Goal: Information Seeking & Learning: Learn about a topic

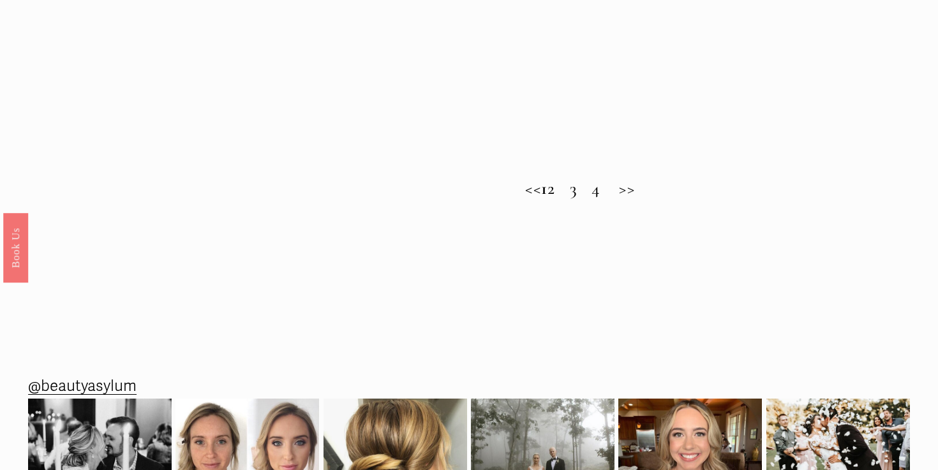
scroll to position [1011, 0]
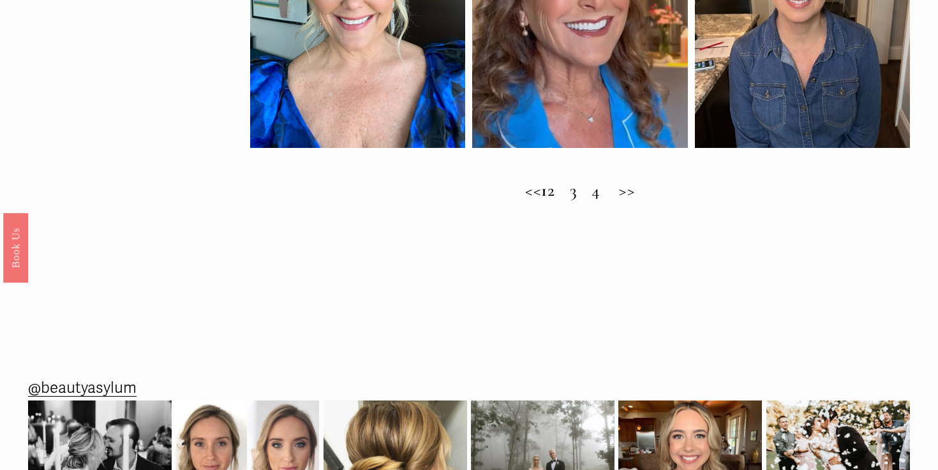
click at [568, 191] on h2 "<< 1 2 3 4 >>" at bounding box center [580, 191] width 660 height 20
click at [610, 195] on h2 "<< 1 2 3 4 >>" at bounding box center [580, 191] width 660 height 20
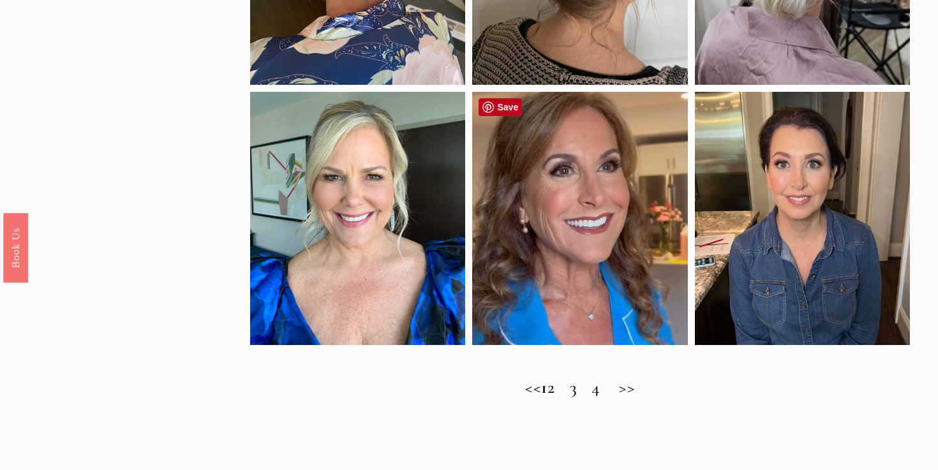
scroll to position [818, 0]
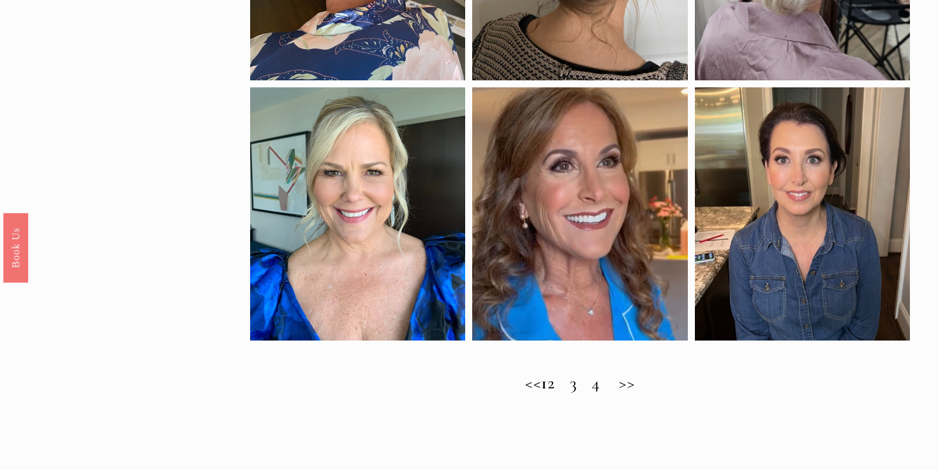
click at [648, 383] on h2 "<< 1 2 3 4 >>" at bounding box center [580, 383] width 660 height 20
click at [521, 385] on h2 "<< 1 2 3 4 >>" at bounding box center [580, 383] width 660 height 20
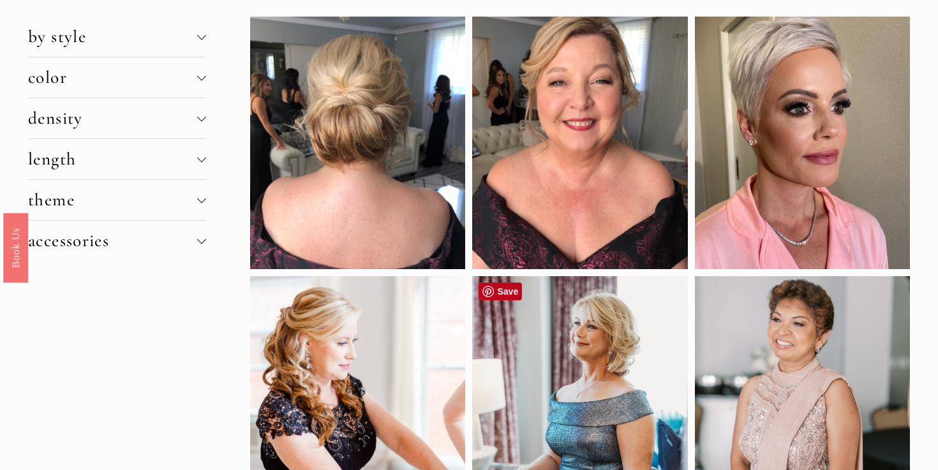
scroll to position [0, 0]
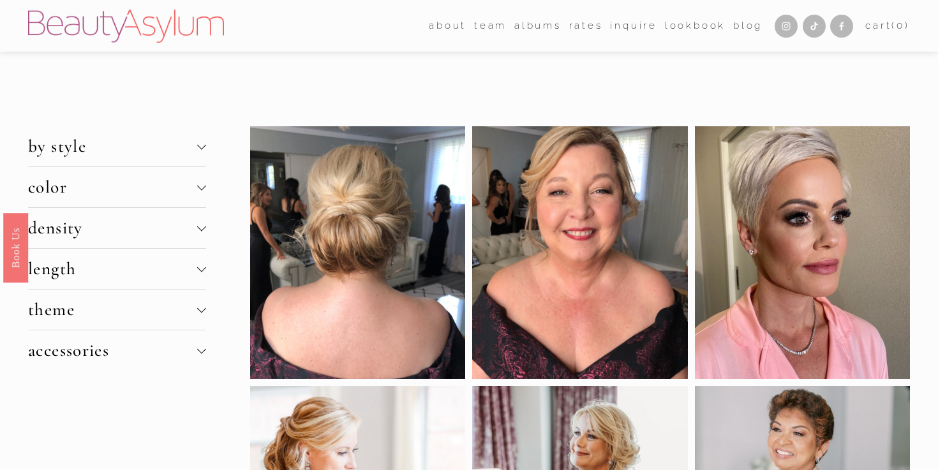
click at [201, 265] on div at bounding box center [201, 267] width 9 height 9
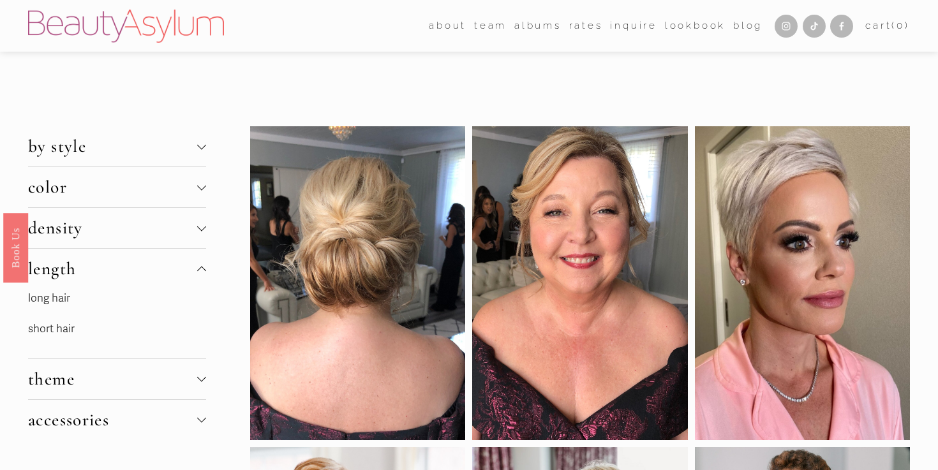
click at [71, 331] on link "short hair" at bounding box center [51, 328] width 47 height 13
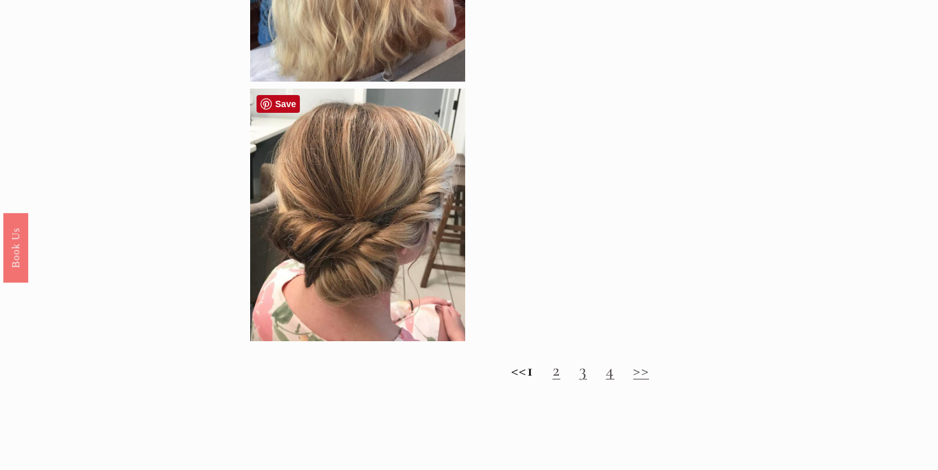
scroll to position [1209, 0]
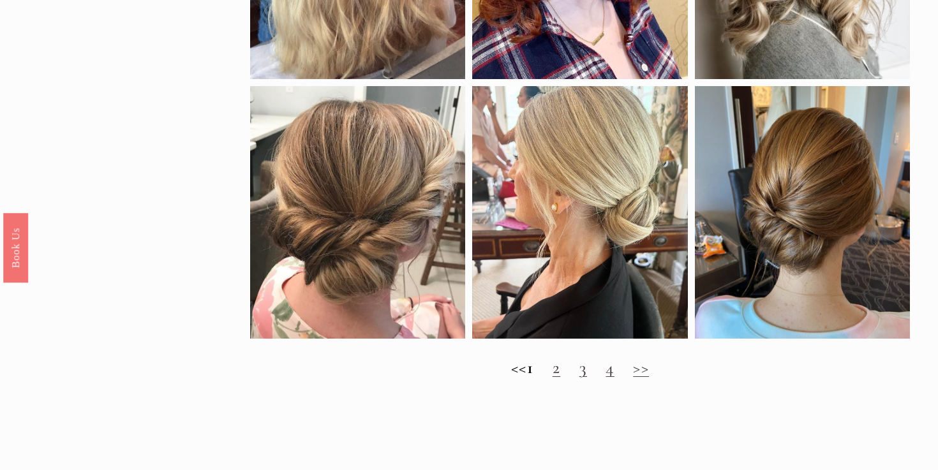
click at [560, 371] on link "2" at bounding box center [556, 367] width 8 height 21
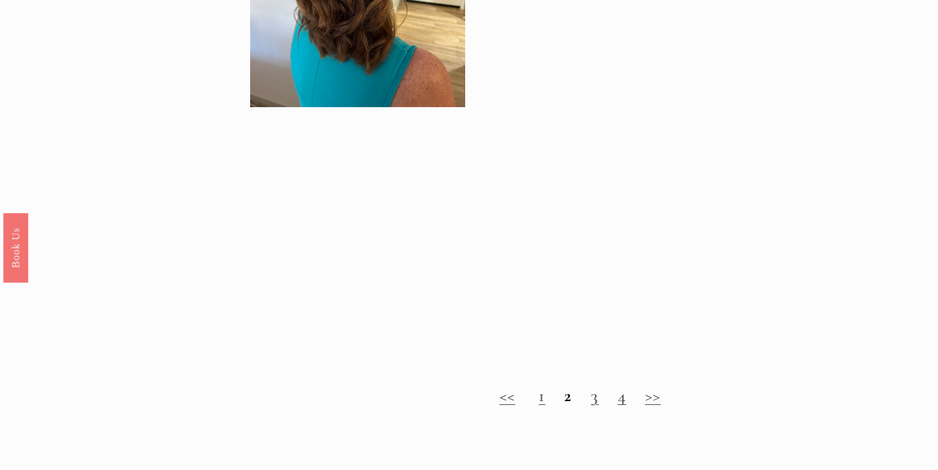
scroll to position [1084, 0]
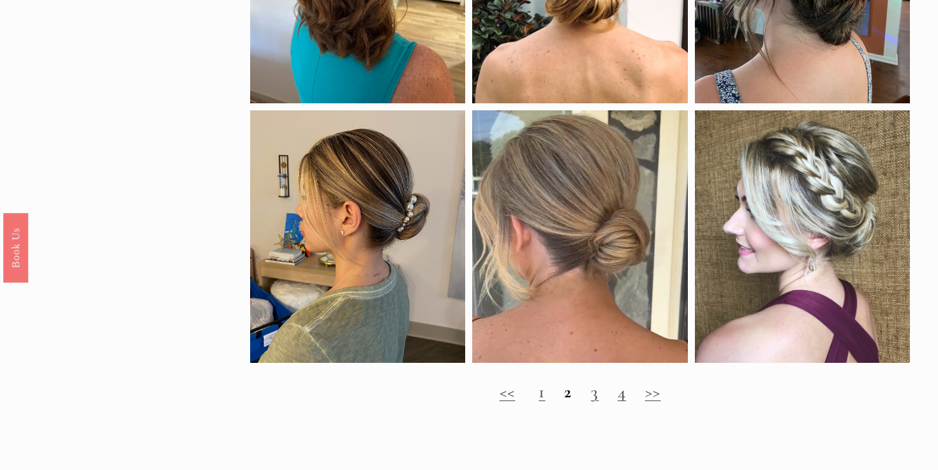
click at [593, 397] on link "3" at bounding box center [595, 392] width 8 height 21
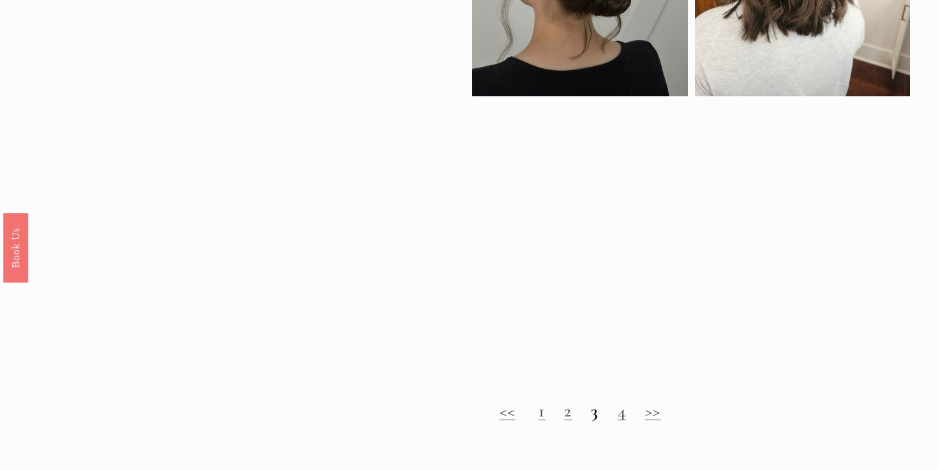
scroll to position [1092, 0]
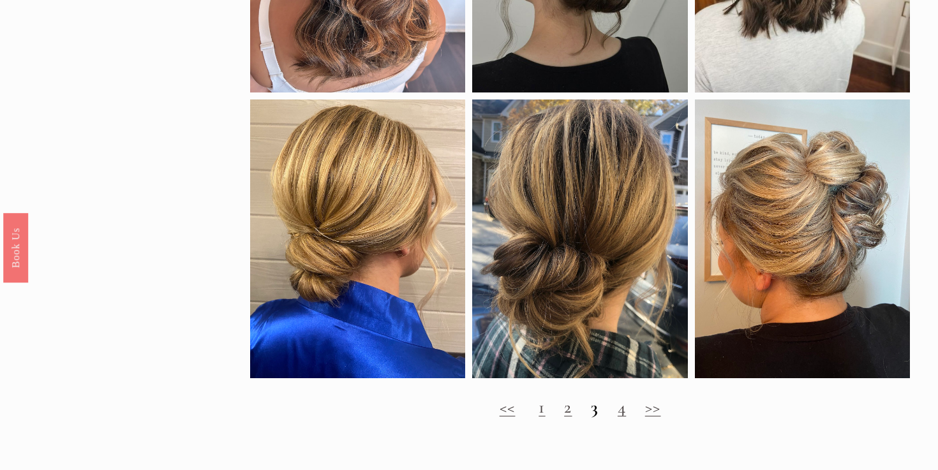
click at [626, 408] on link "4" at bounding box center [622, 407] width 8 height 21
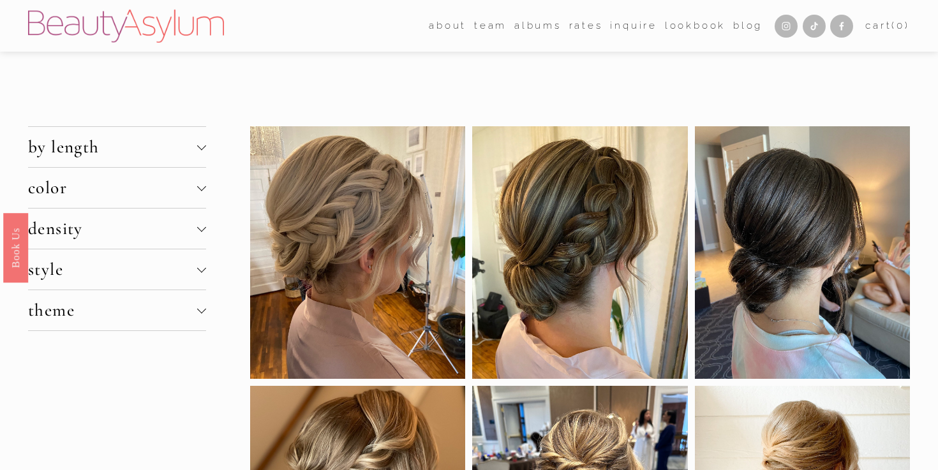
click at [144, 269] on span "style" at bounding box center [112, 269] width 169 height 21
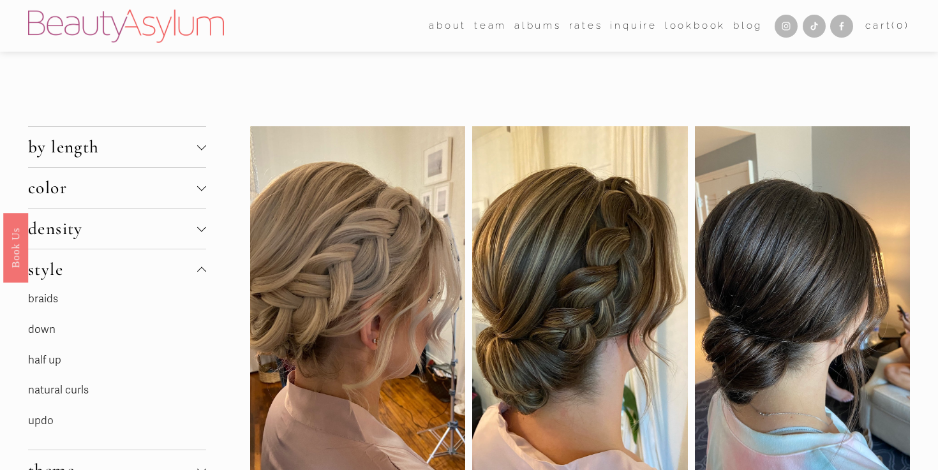
click at [48, 361] on link "half up" at bounding box center [44, 359] width 33 height 13
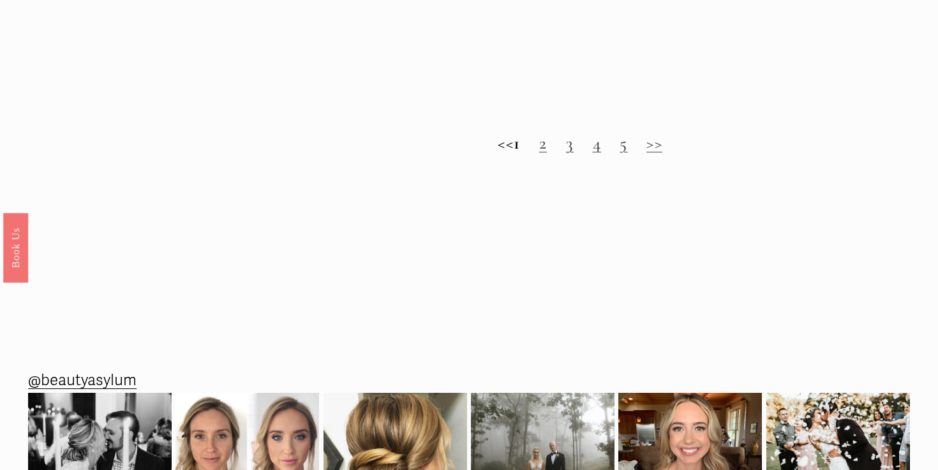
scroll to position [1319, 0]
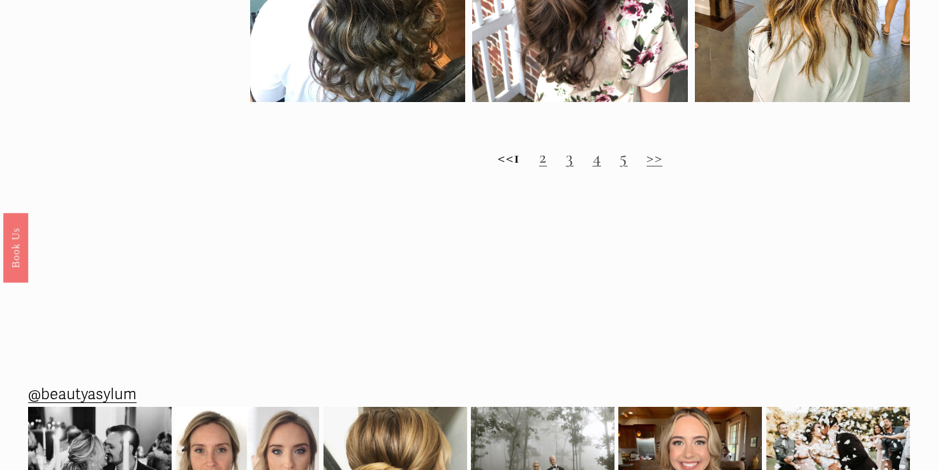
click at [547, 164] on link "2" at bounding box center [543, 157] width 8 height 21
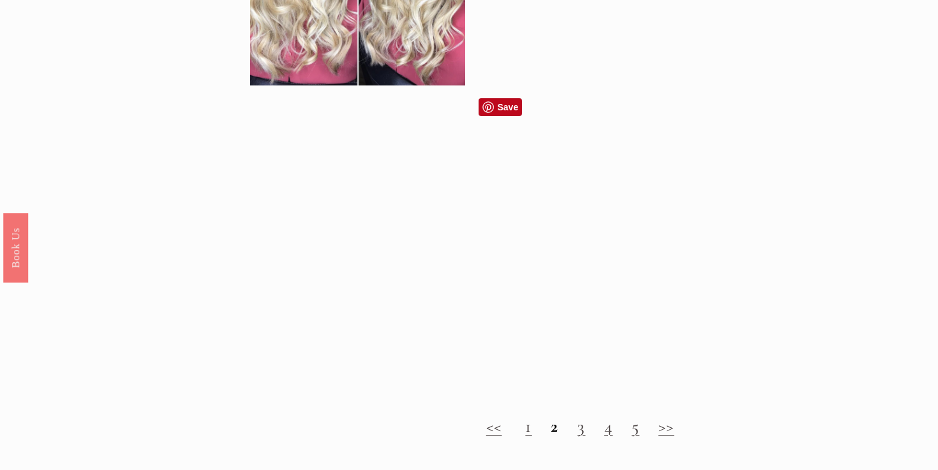
scroll to position [1130, 0]
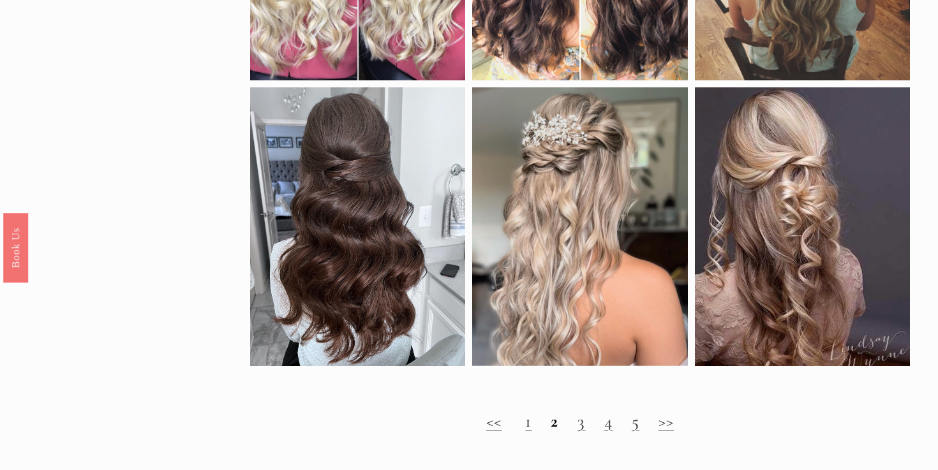
click at [584, 426] on link "3" at bounding box center [581, 421] width 8 height 21
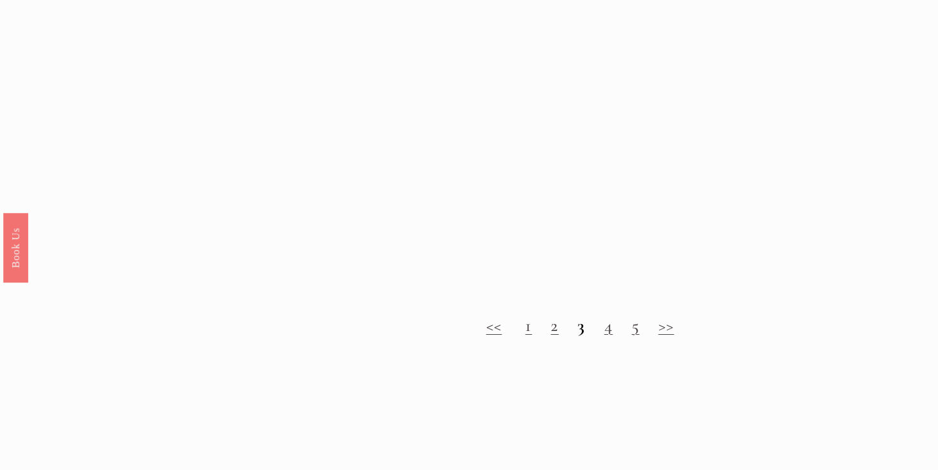
scroll to position [1227, 0]
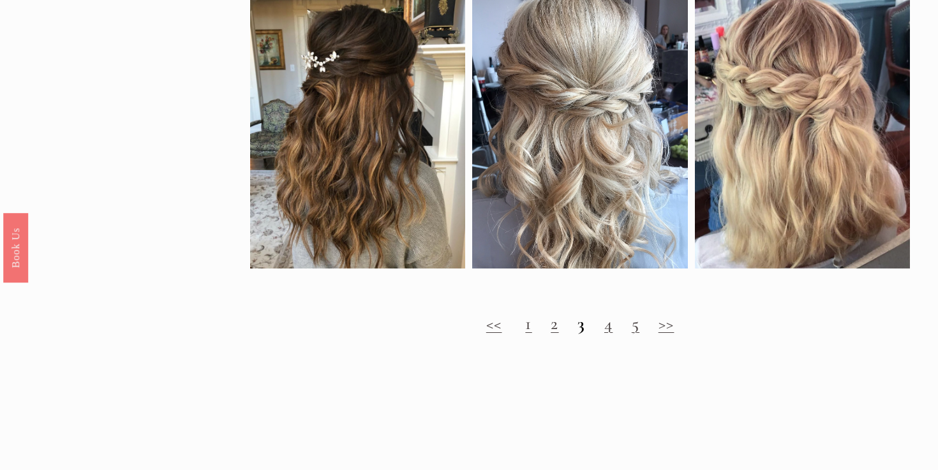
click at [607, 329] on link "4" at bounding box center [608, 323] width 8 height 21
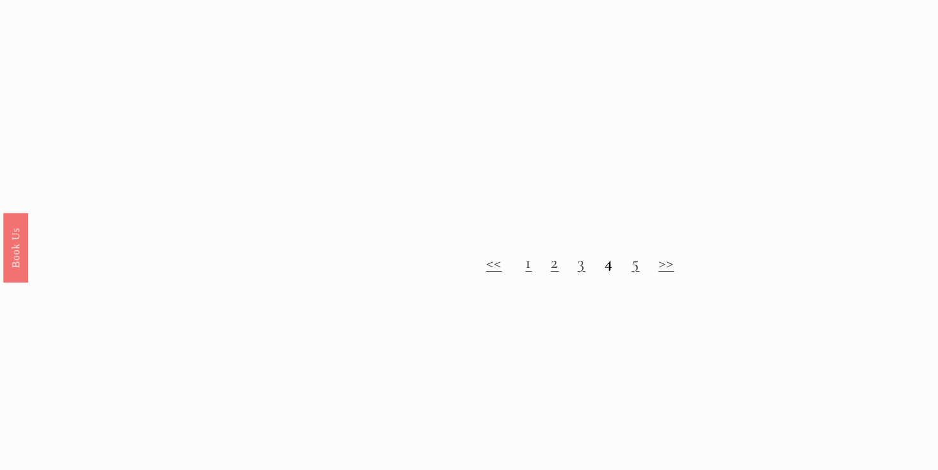
scroll to position [1310, 0]
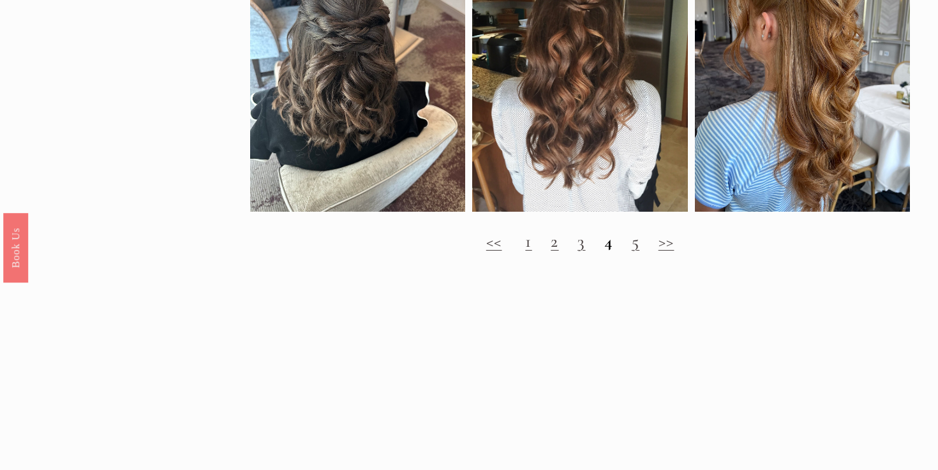
click at [637, 243] on link "5" at bounding box center [636, 241] width 8 height 21
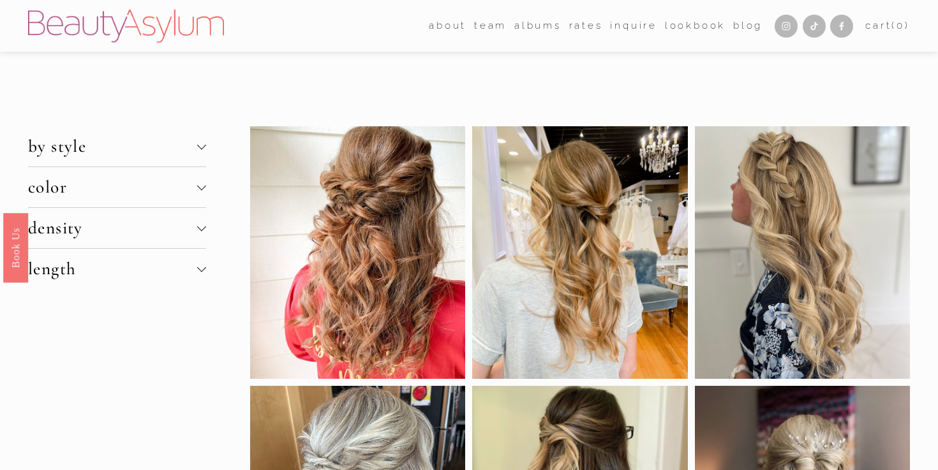
click at [612, 262] on div at bounding box center [579, 252] width 215 height 253
click at [170, 265] on span "length" at bounding box center [112, 268] width 169 height 21
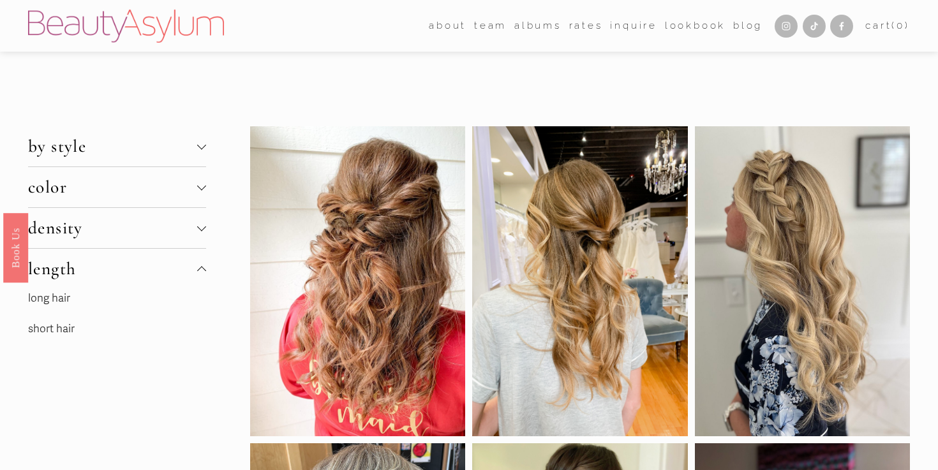
click at [80, 333] on p "short hair" at bounding box center [117, 330] width 178 height 20
click at [64, 327] on link "short hair" at bounding box center [51, 328] width 47 height 13
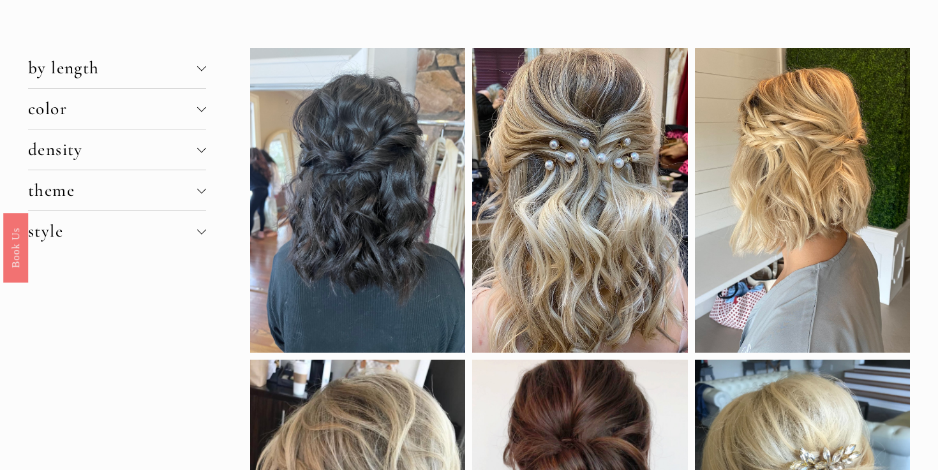
scroll to position [63, 0]
